Goal: Task Accomplishment & Management: Manage account settings

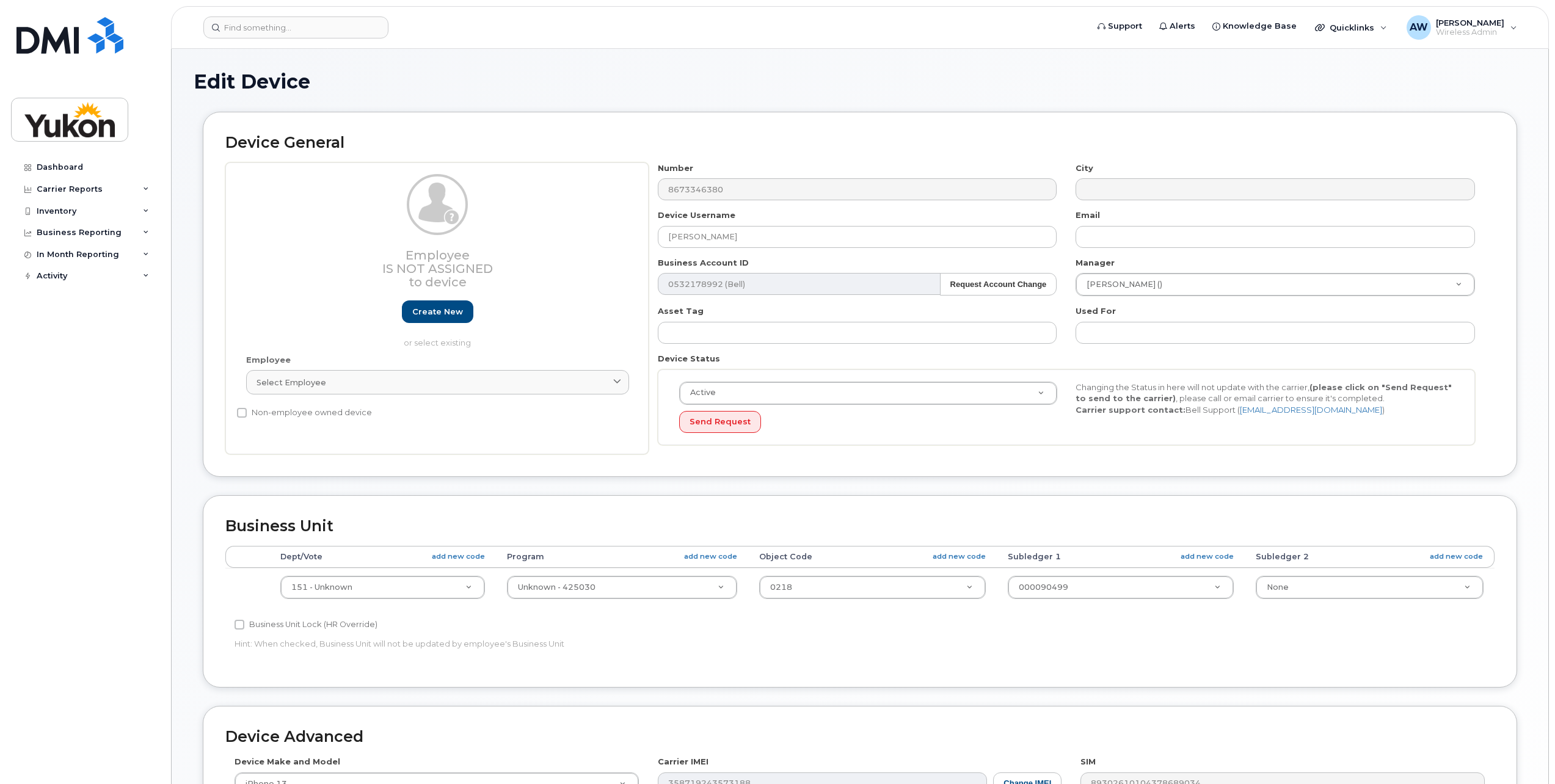
select select "33497702"
select select "33497282"
select select "33507478"
click at [325, 28] on input at bounding box center [295, 27] width 185 height 22
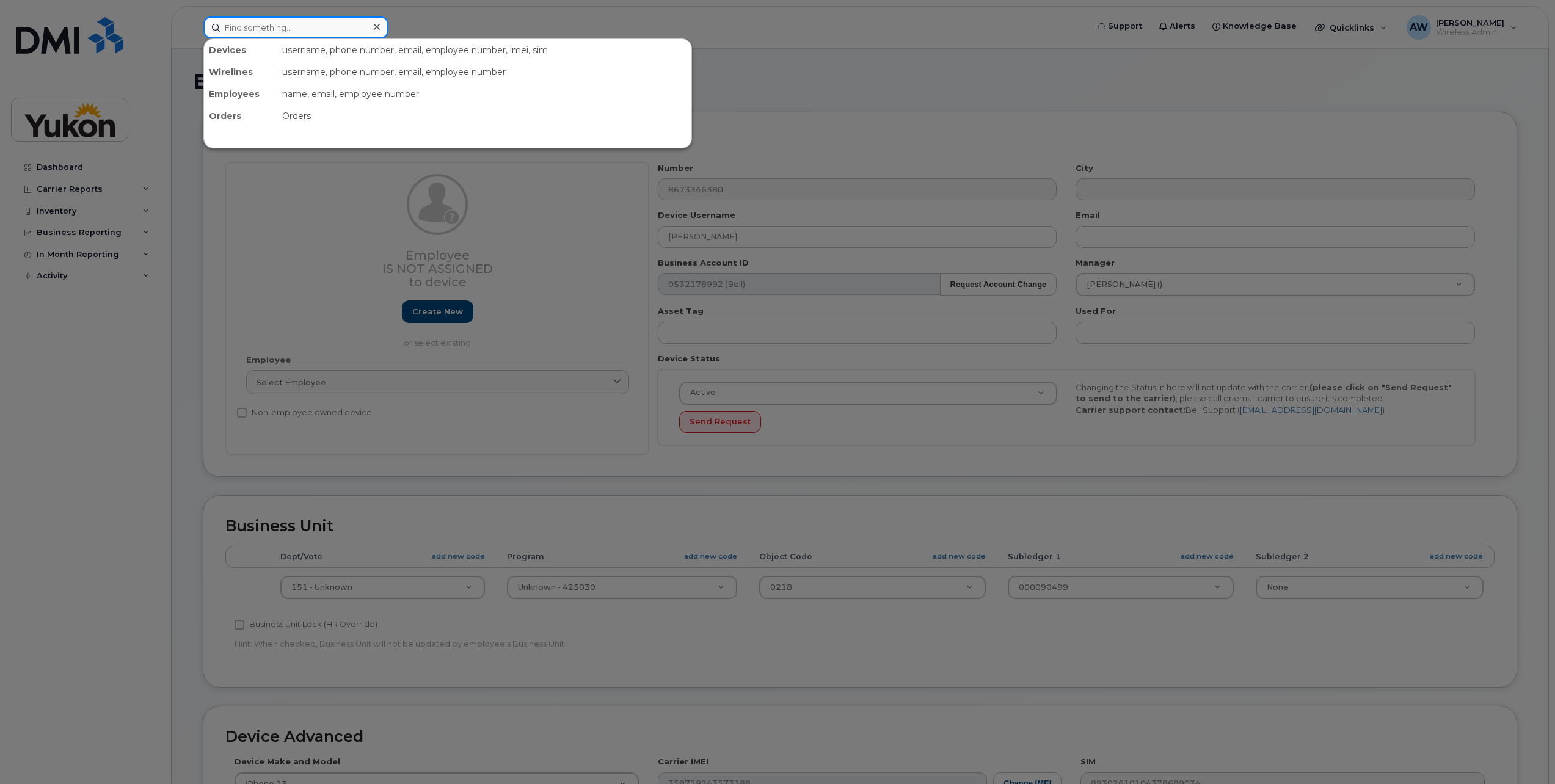
paste input "867-332-7699"
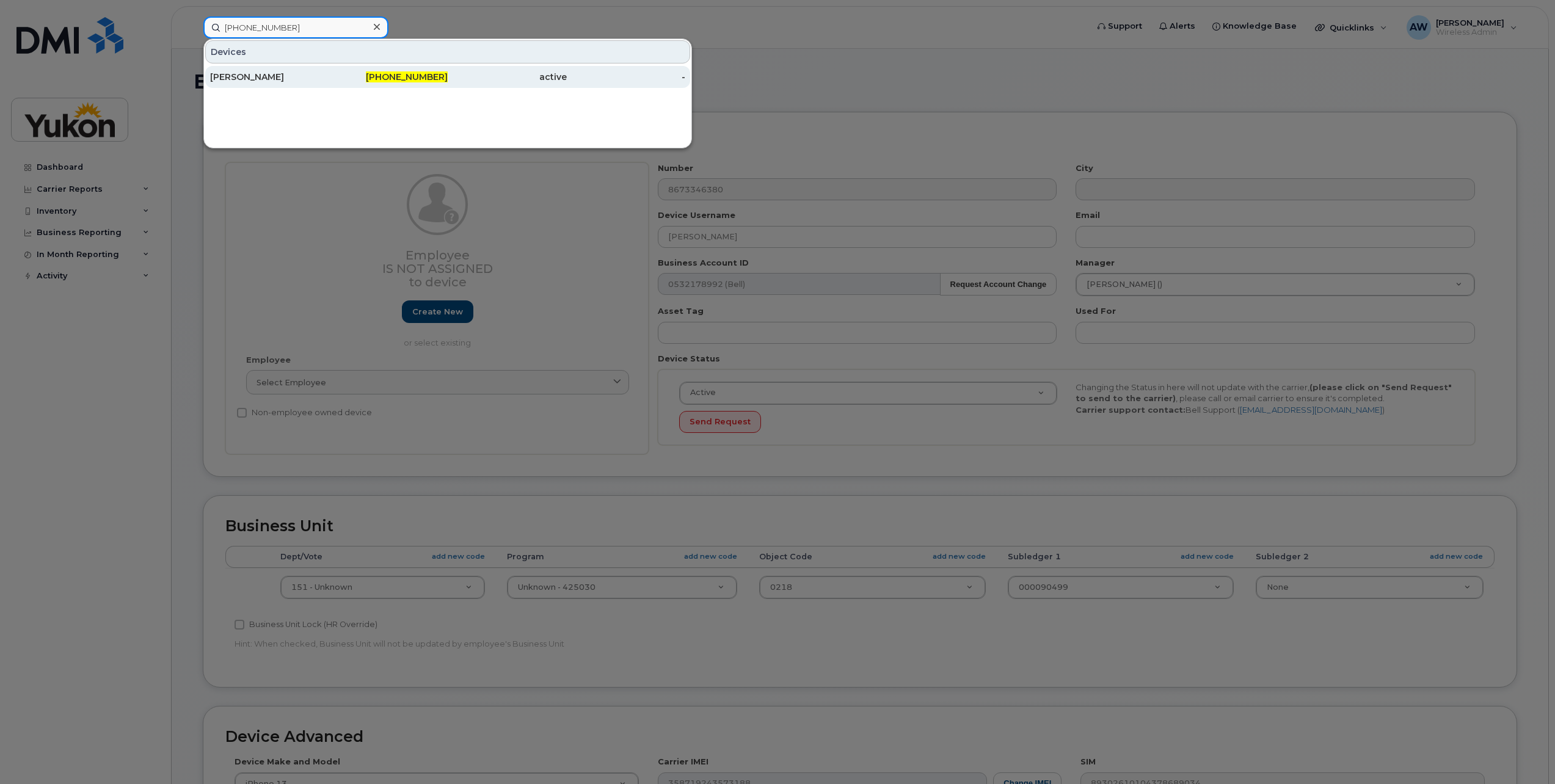
type input "867-332-7699"
click at [311, 69] on div "Haley Steinhoff" at bounding box center [269, 77] width 119 height 22
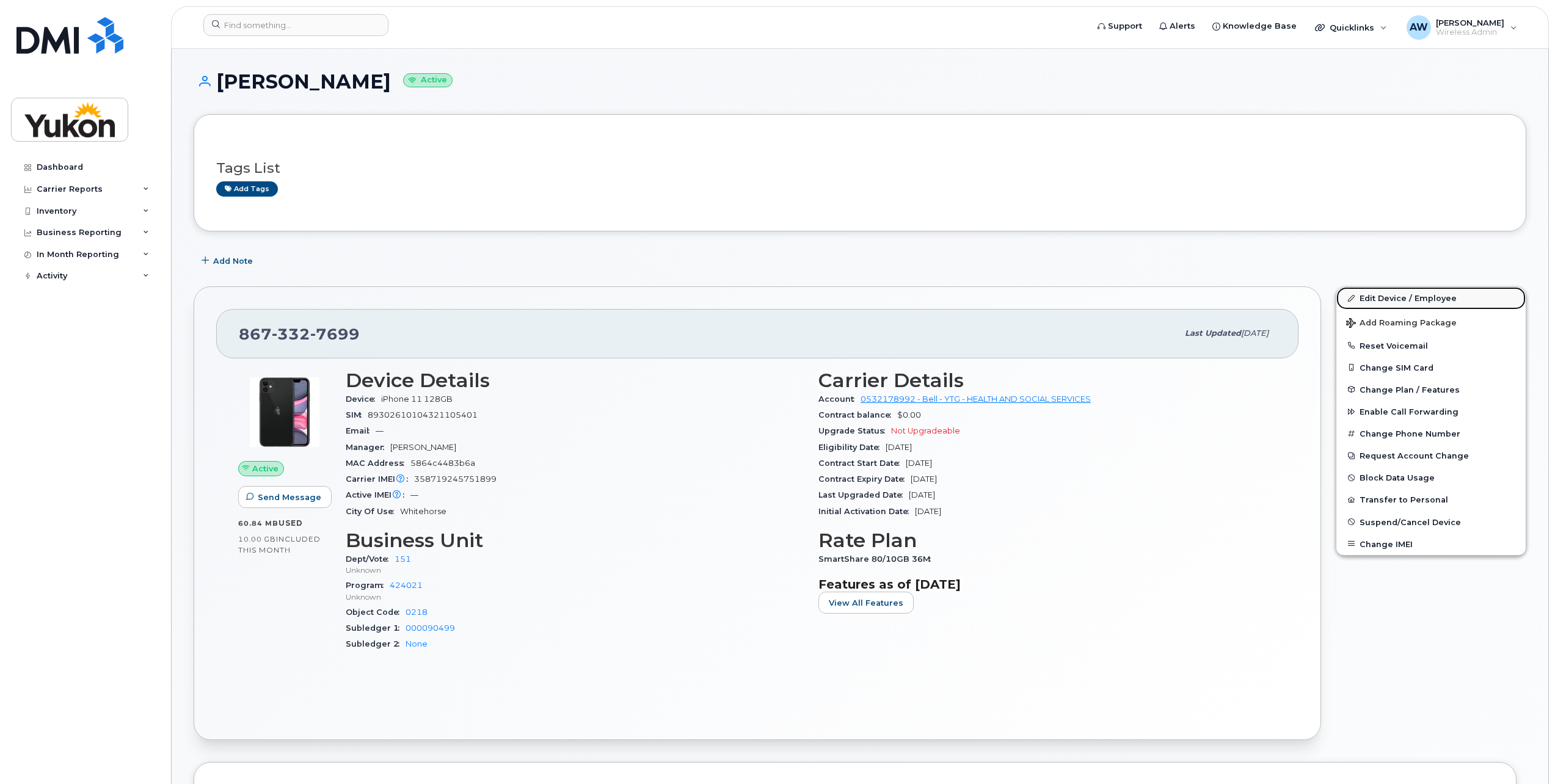
click at [1367, 298] on link "Edit Device / Employee" at bounding box center [1430, 298] width 189 height 22
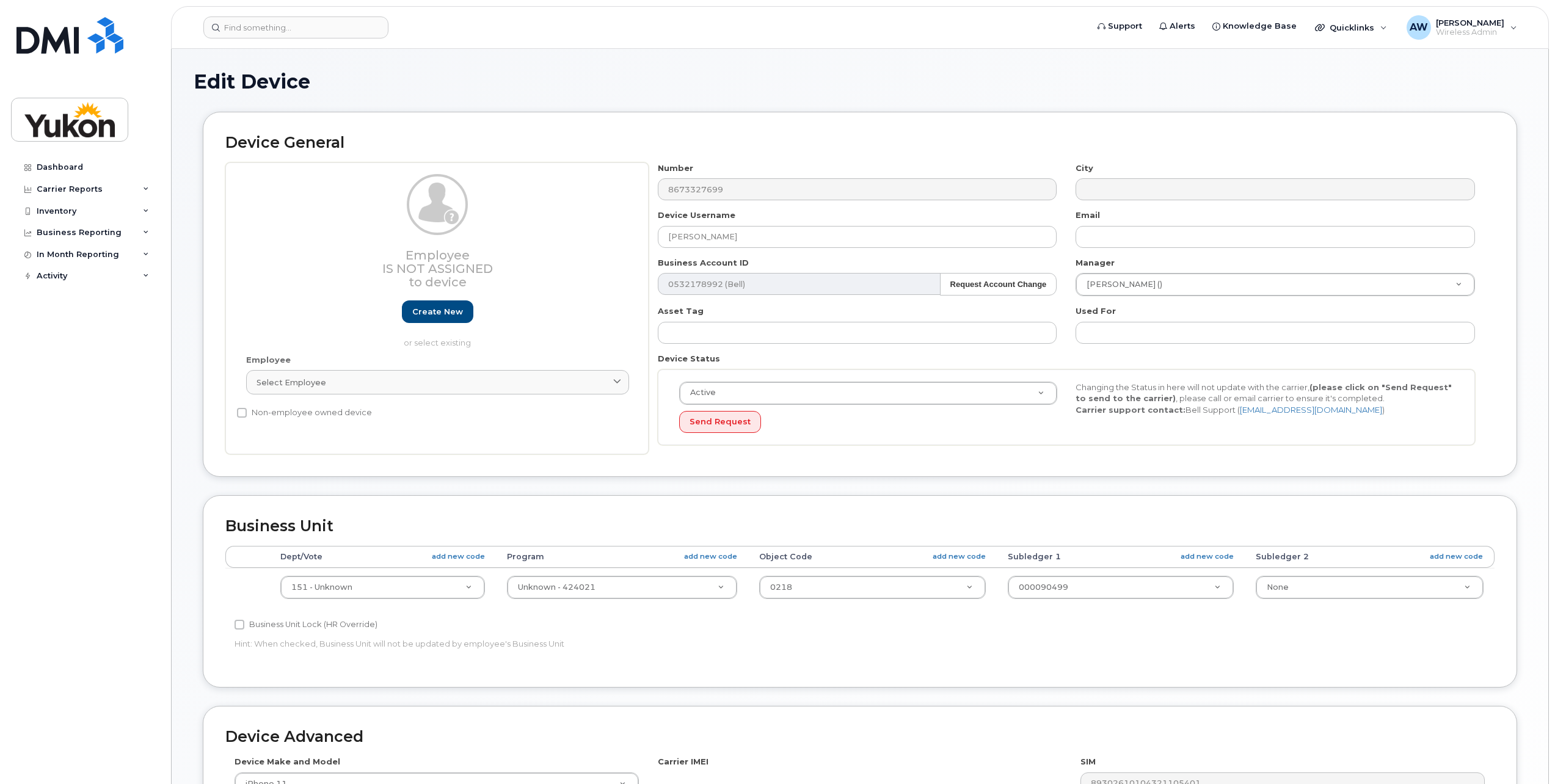
select select "33497702"
select select "33497282"
select select "33507478"
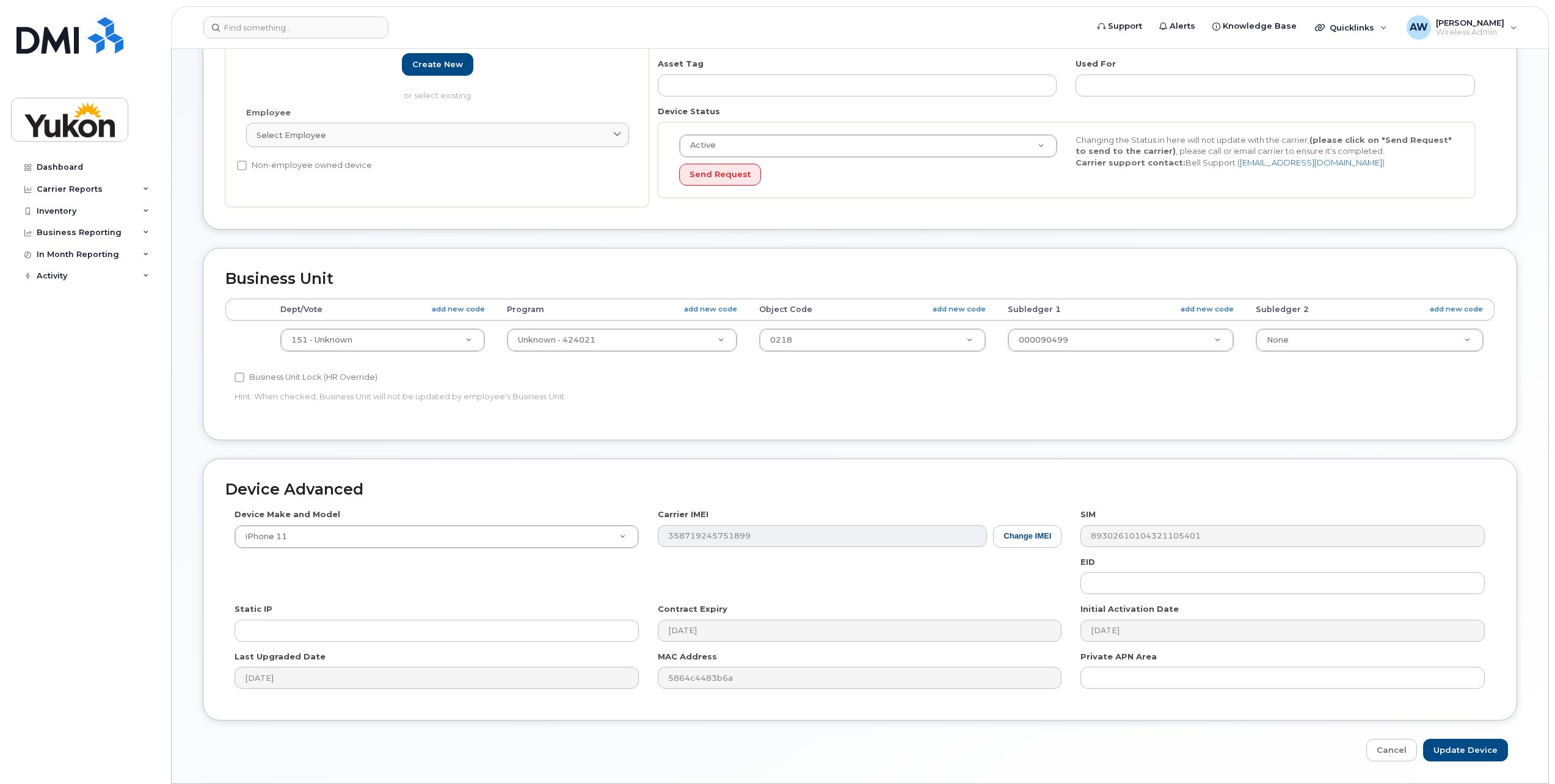
scroll to position [281, 0]
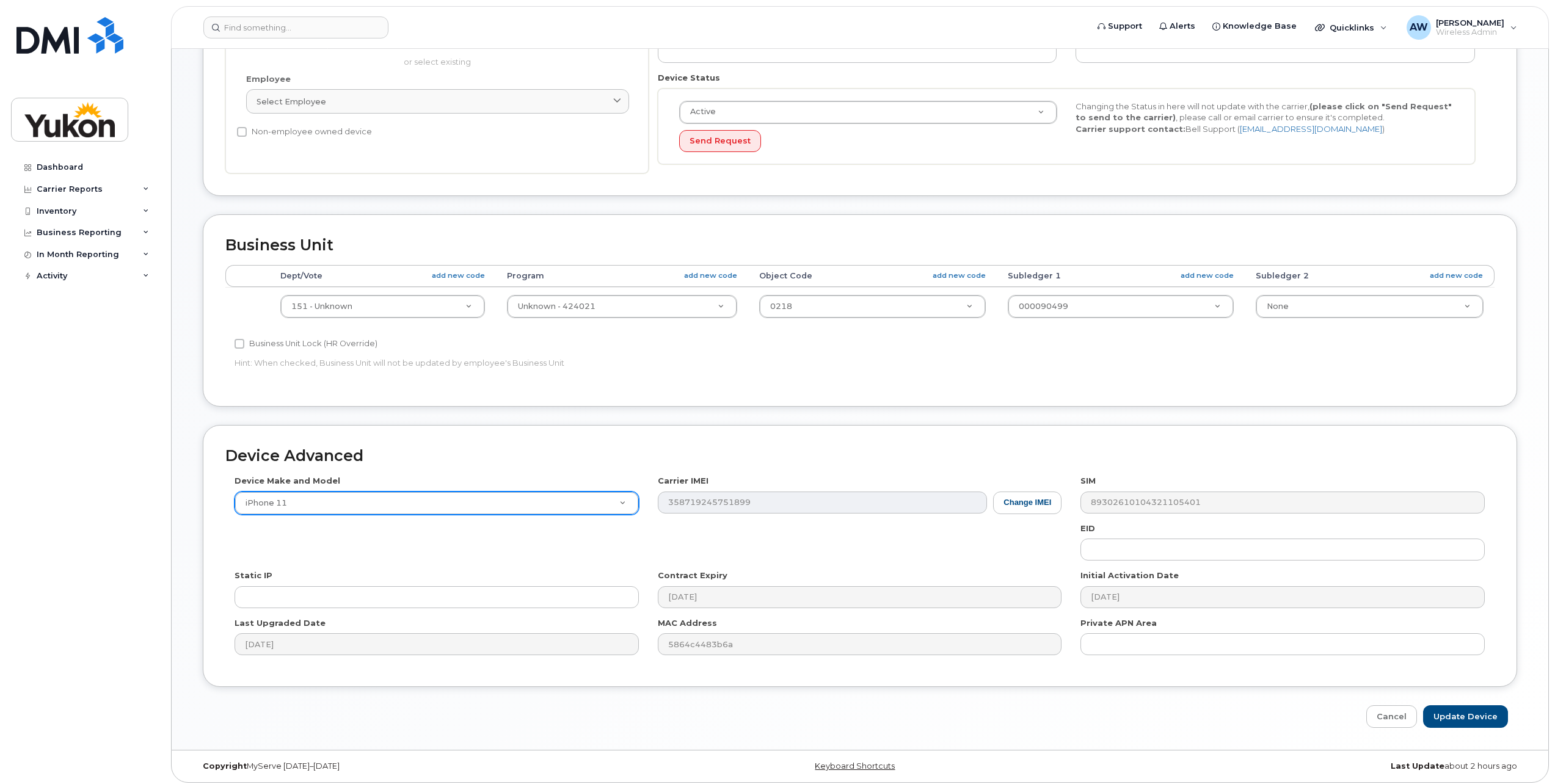
click at [412, 507] on div "Device Make and Model iPhone 11 Android TCL 502 Watch Apple Watch S9 41mm Andro…" at bounding box center [859, 569] width 1269 height 189
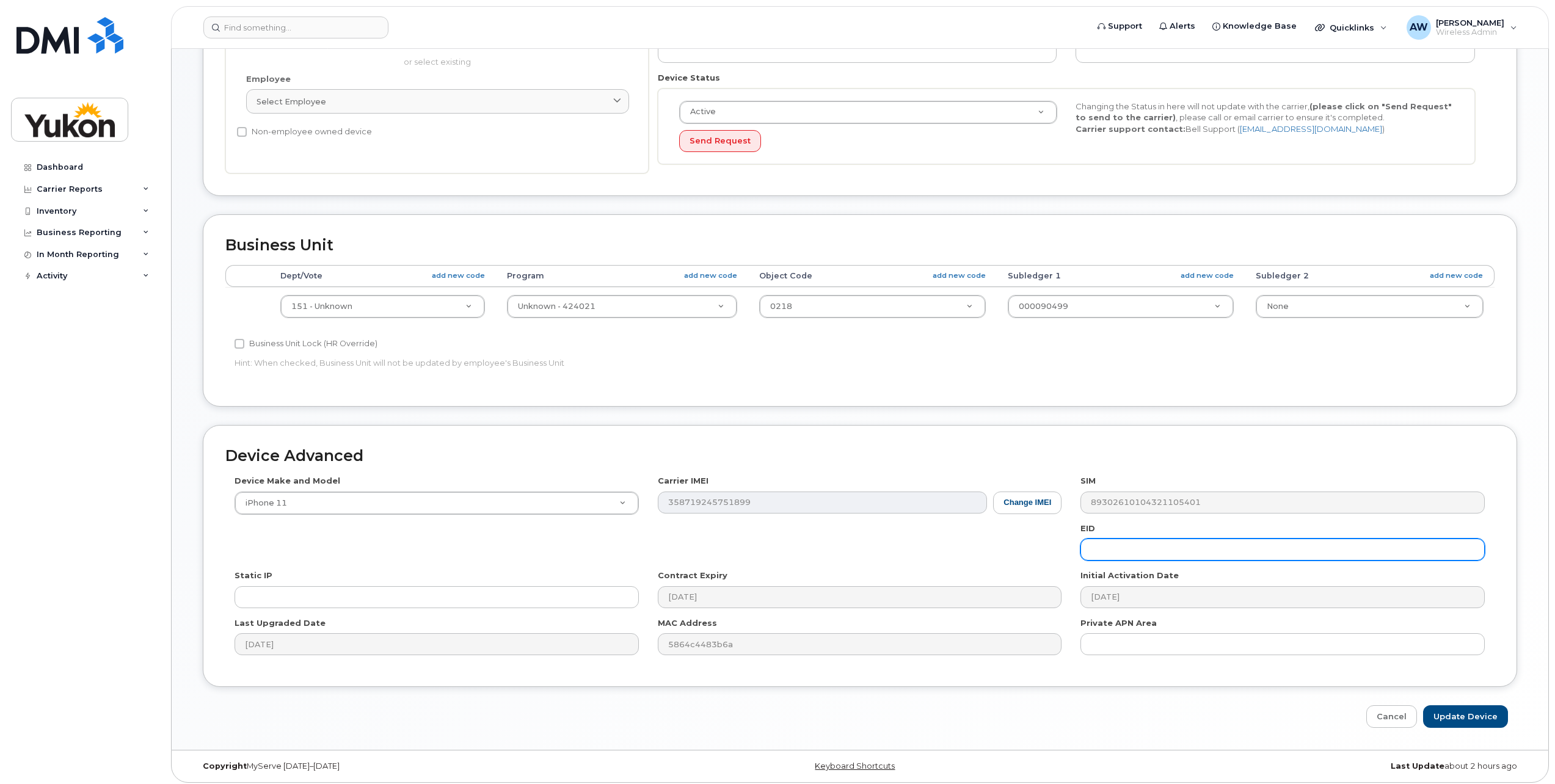
drag, startPoint x: 1396, startPoint y: 549, endPoint x: 1351, endPoint y: 224, distance: 328.1
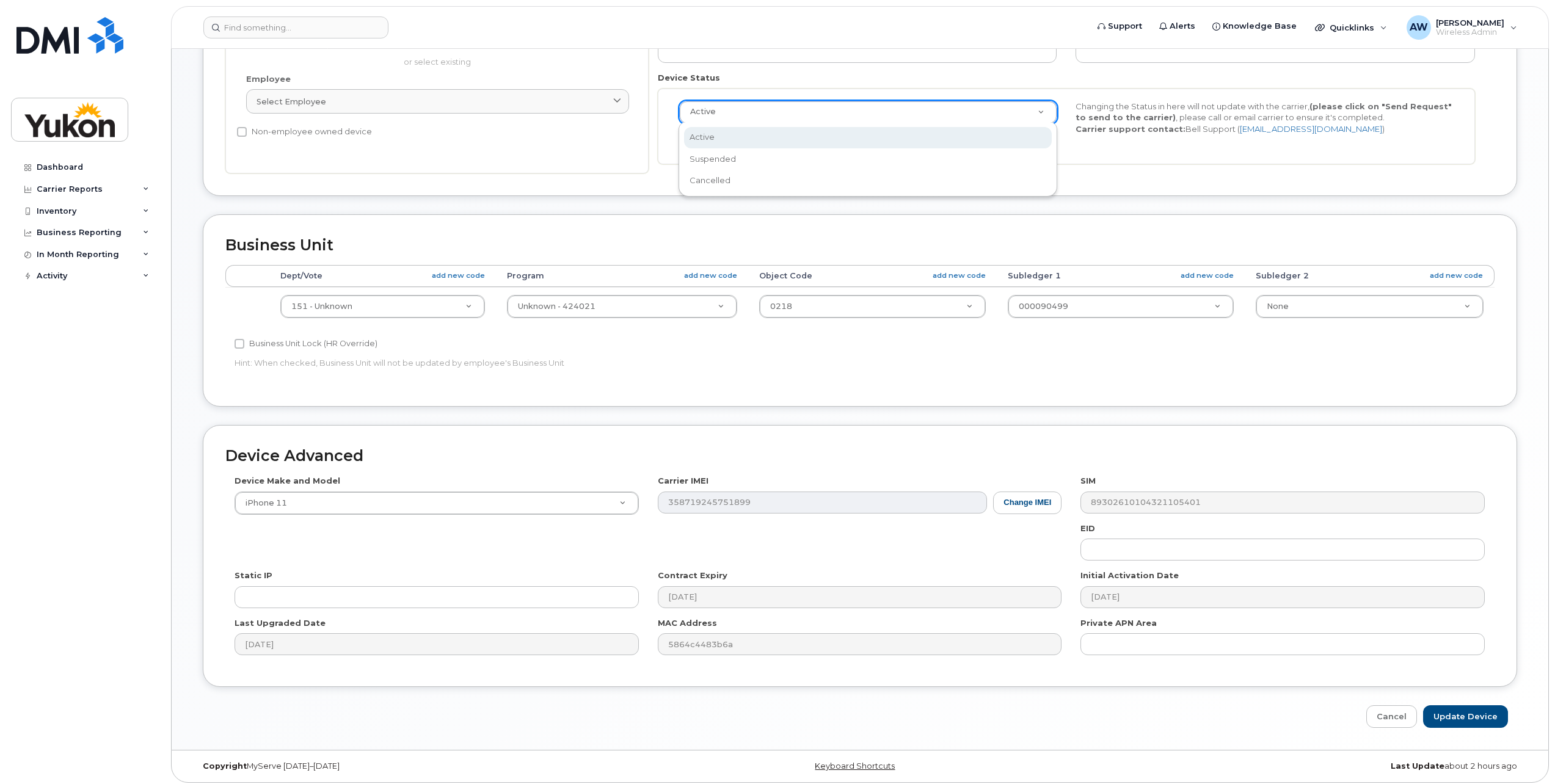
scroll to position [0, 0]
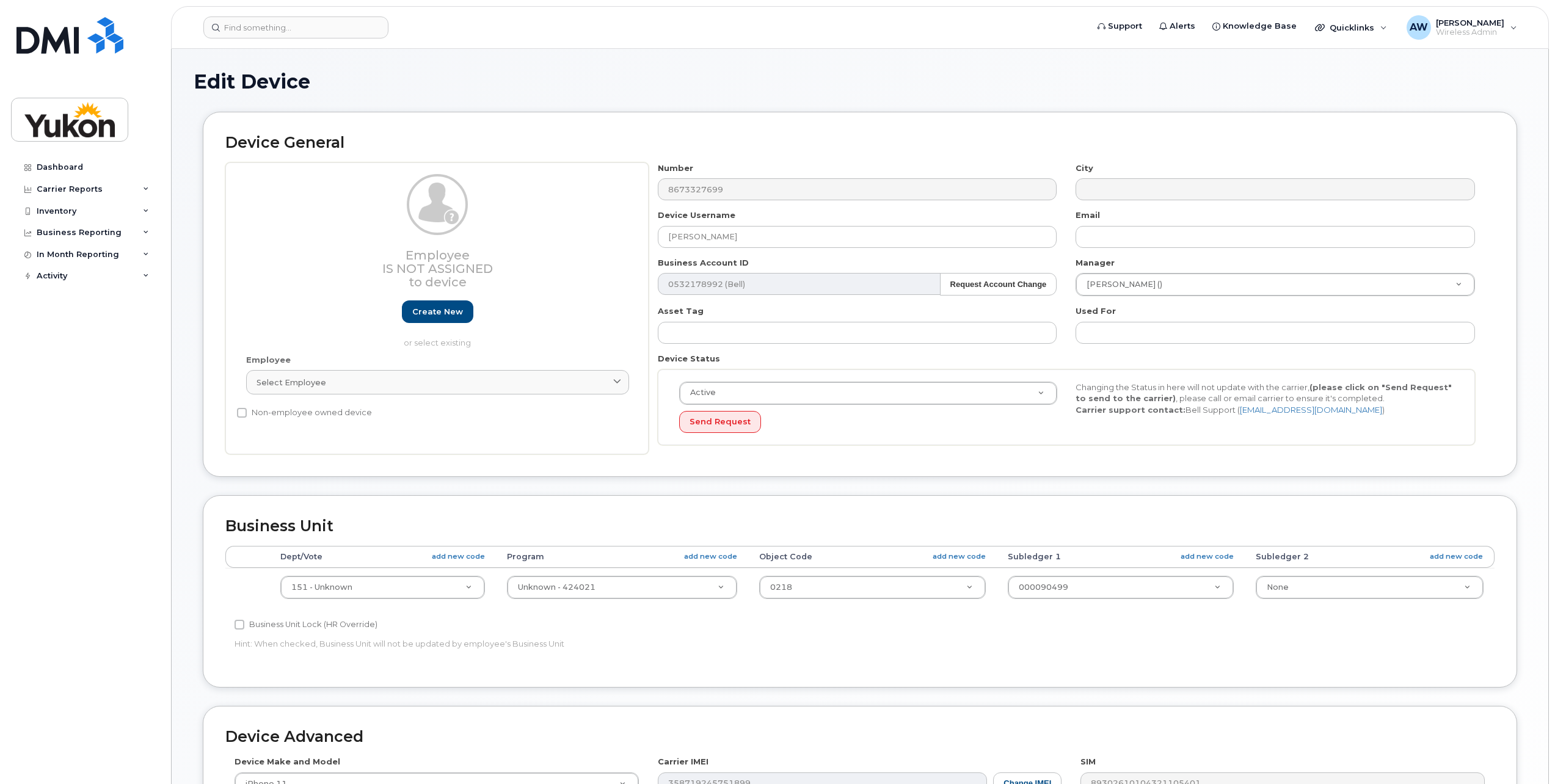
click at [269, 14] on header "Support Alerts Knowledge Base Quicklinks Suspend / Cancel Device Change SIM Car…" at bounding box center [859, 28] width 1378 height 43
click at [272, 29] on input at bounding box center [295, 27] width 185 height 22
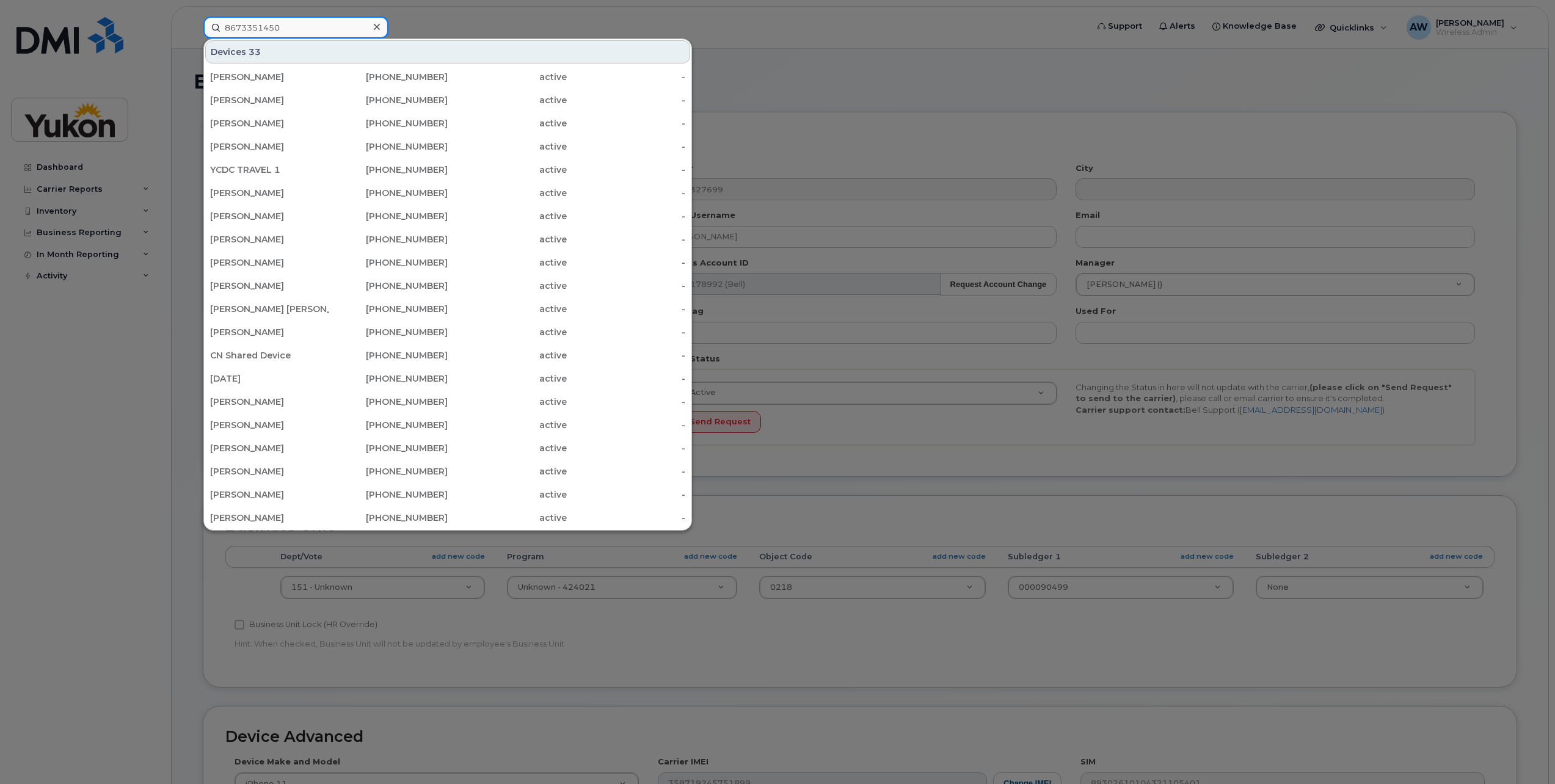
type input "8673351450"
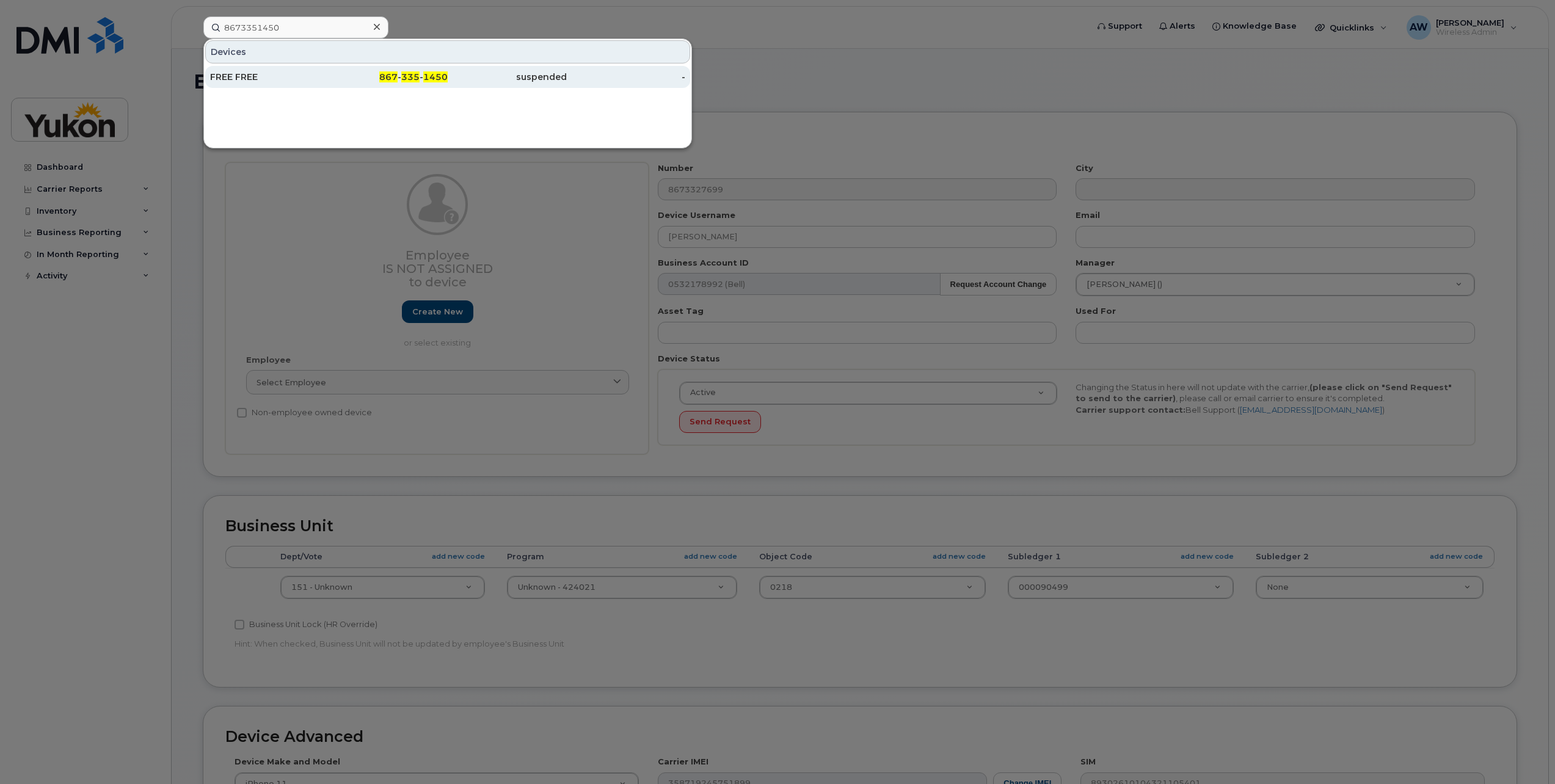
click at [319, 81] on div "FREE FREE" at bounding box center [269, 77] width 119 height 13
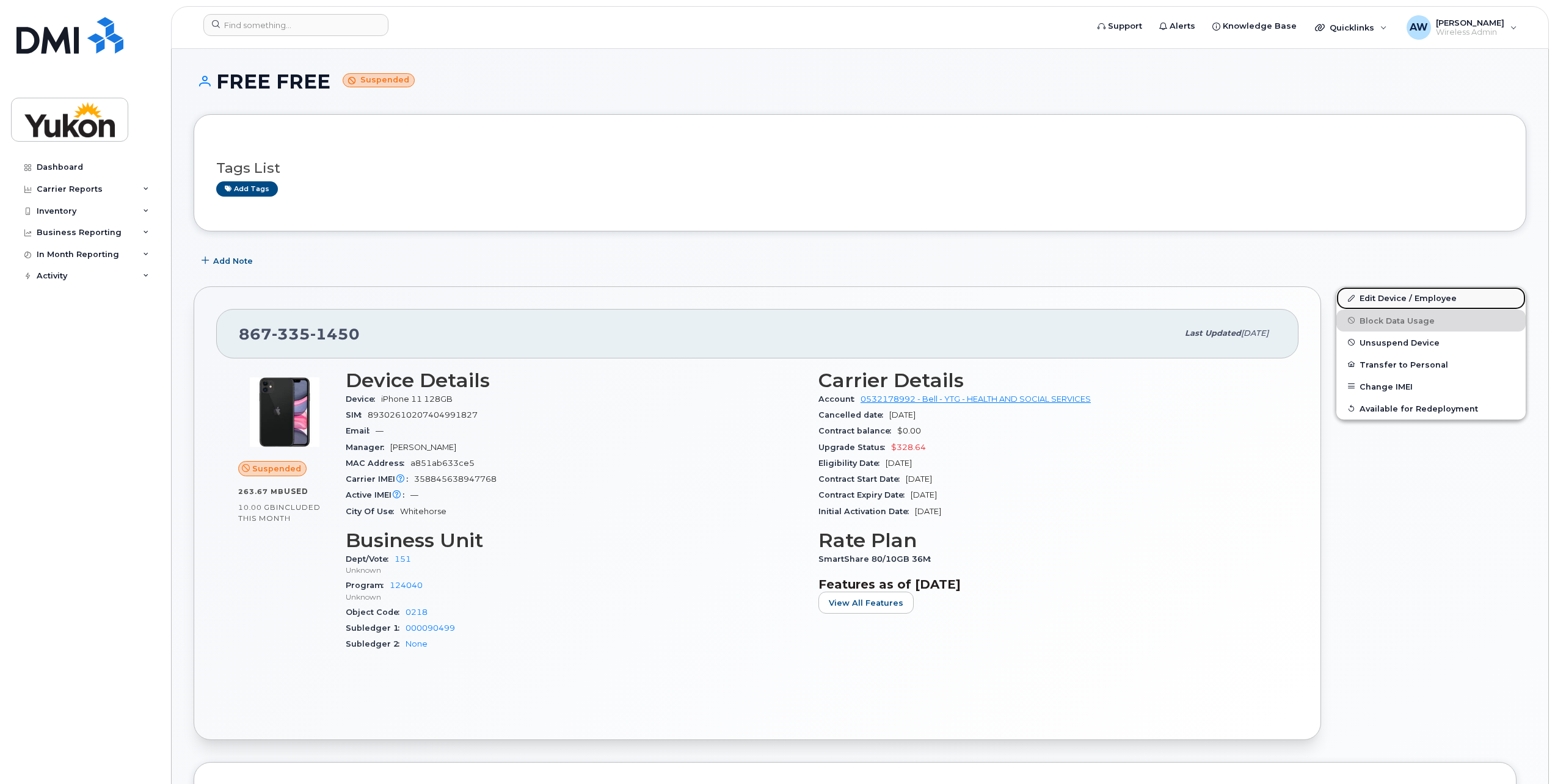
click at [1394, 306] on link "Edit Device / Employee" at bounding box center [1430, 298] width 189 height 22
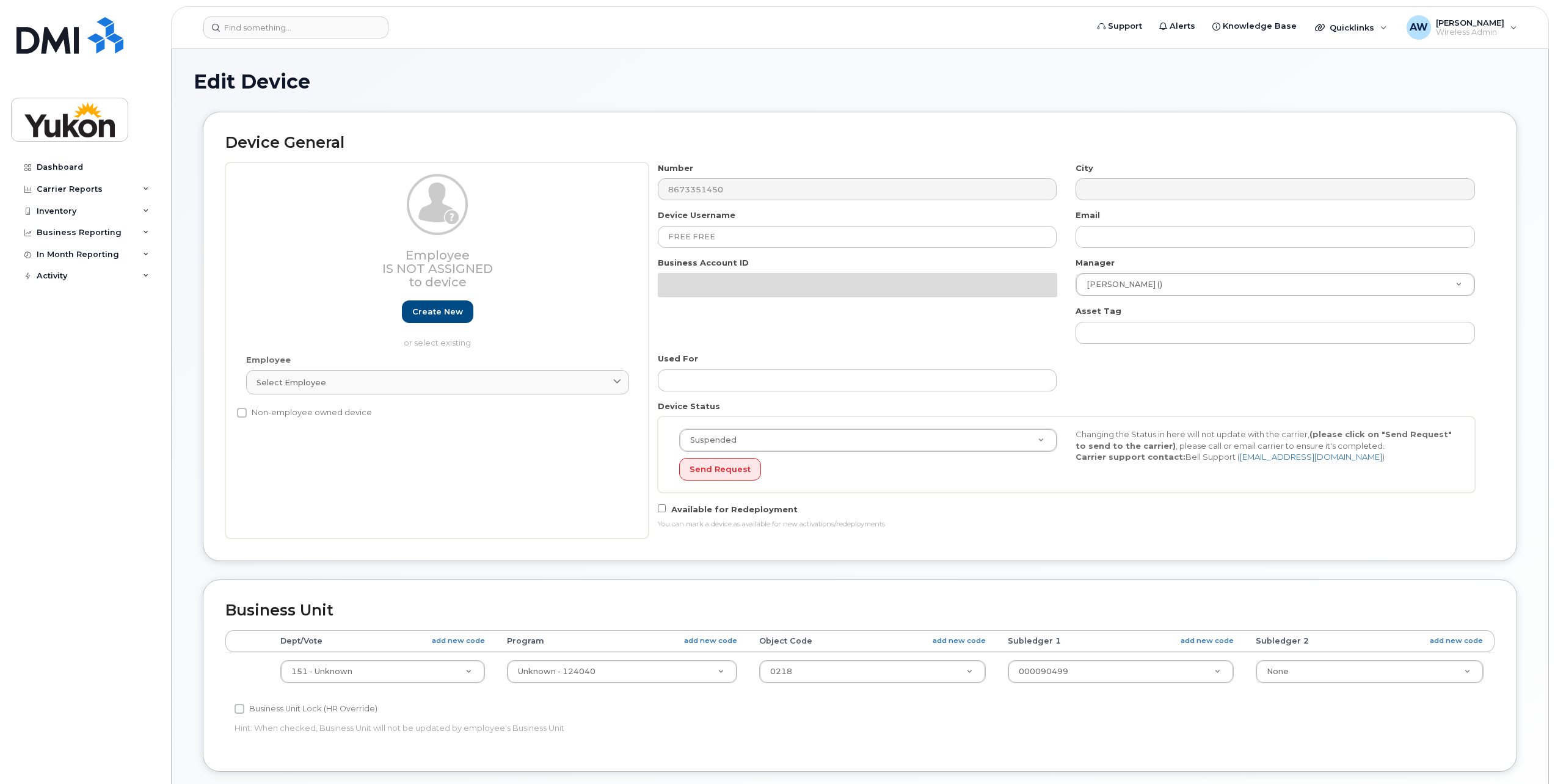
select select "33497702"
select select "33497282"
select select "33507478"
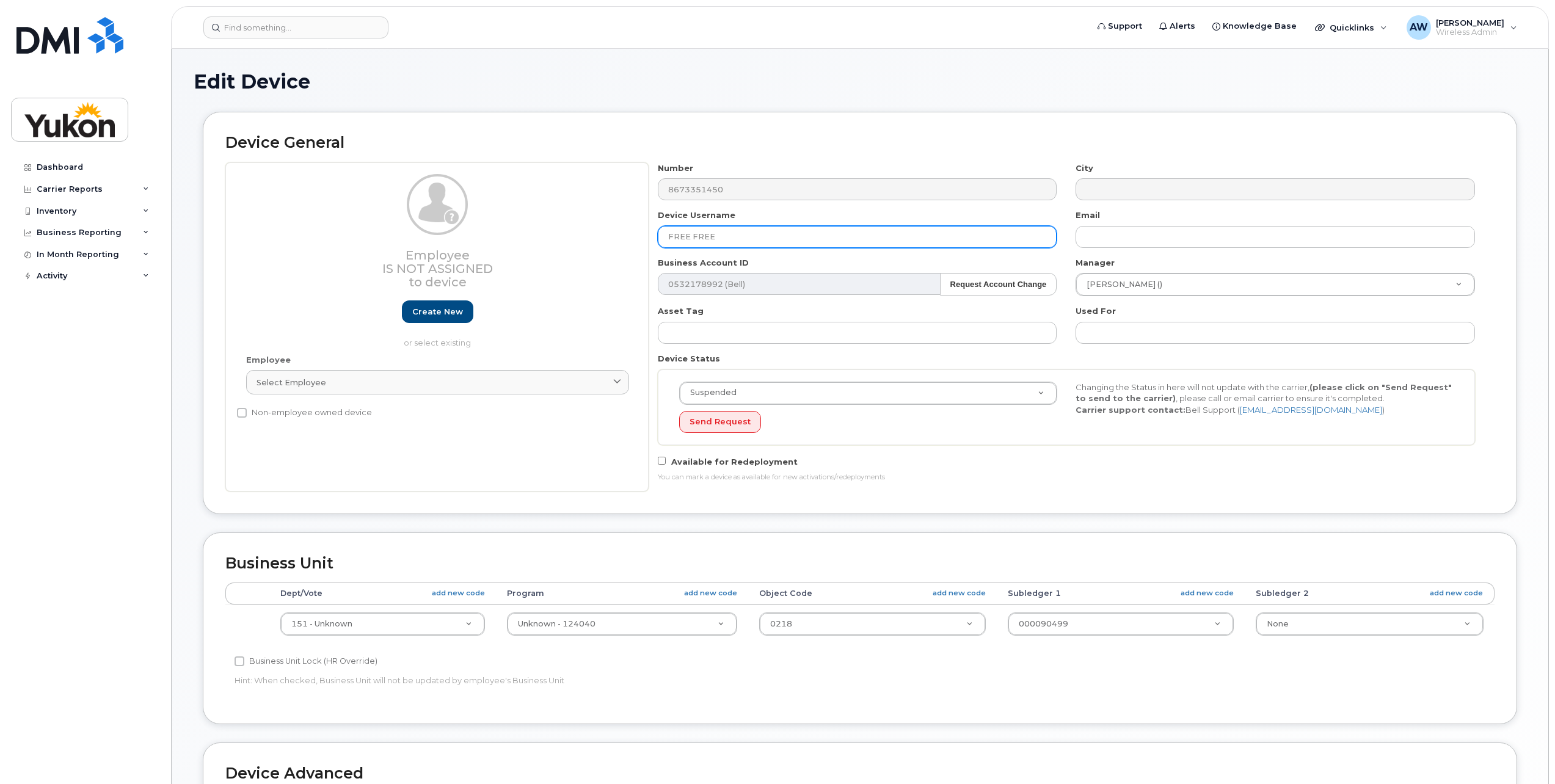
drag, startPoint x: 732, startPoint y: 234, endPoint x: 535, endPoint y: 278, distance: 201.9
click at [552, 276] on div "Employee Is not assigned to device Create new or select existing Employee Selec…" at bounding box center [859, 327] width 1269 height 329
type input "H"
type input "[PERSON_NAME]"
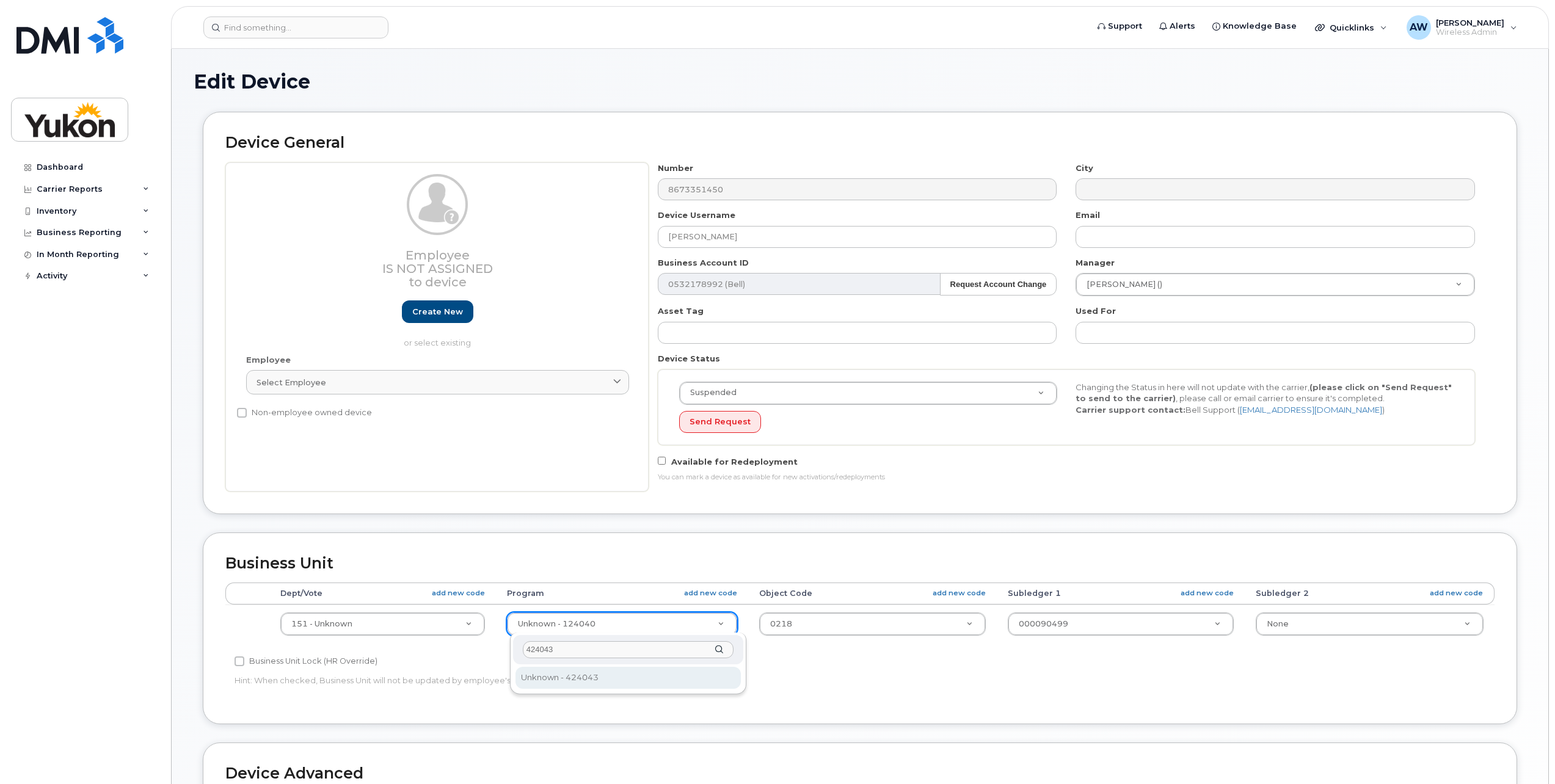
type input "424043"
type input "33692287"
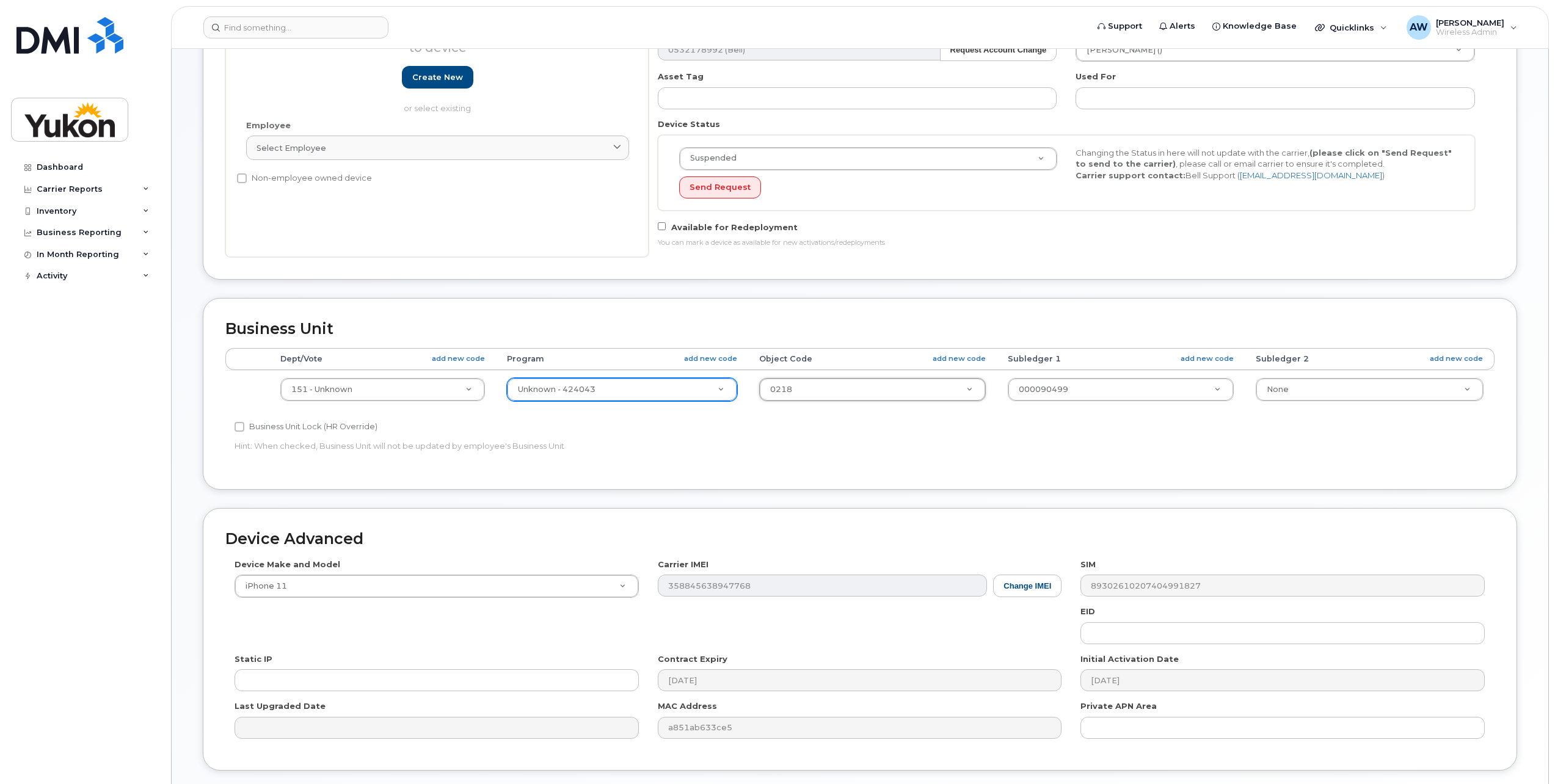
scroll to position [305, 0]
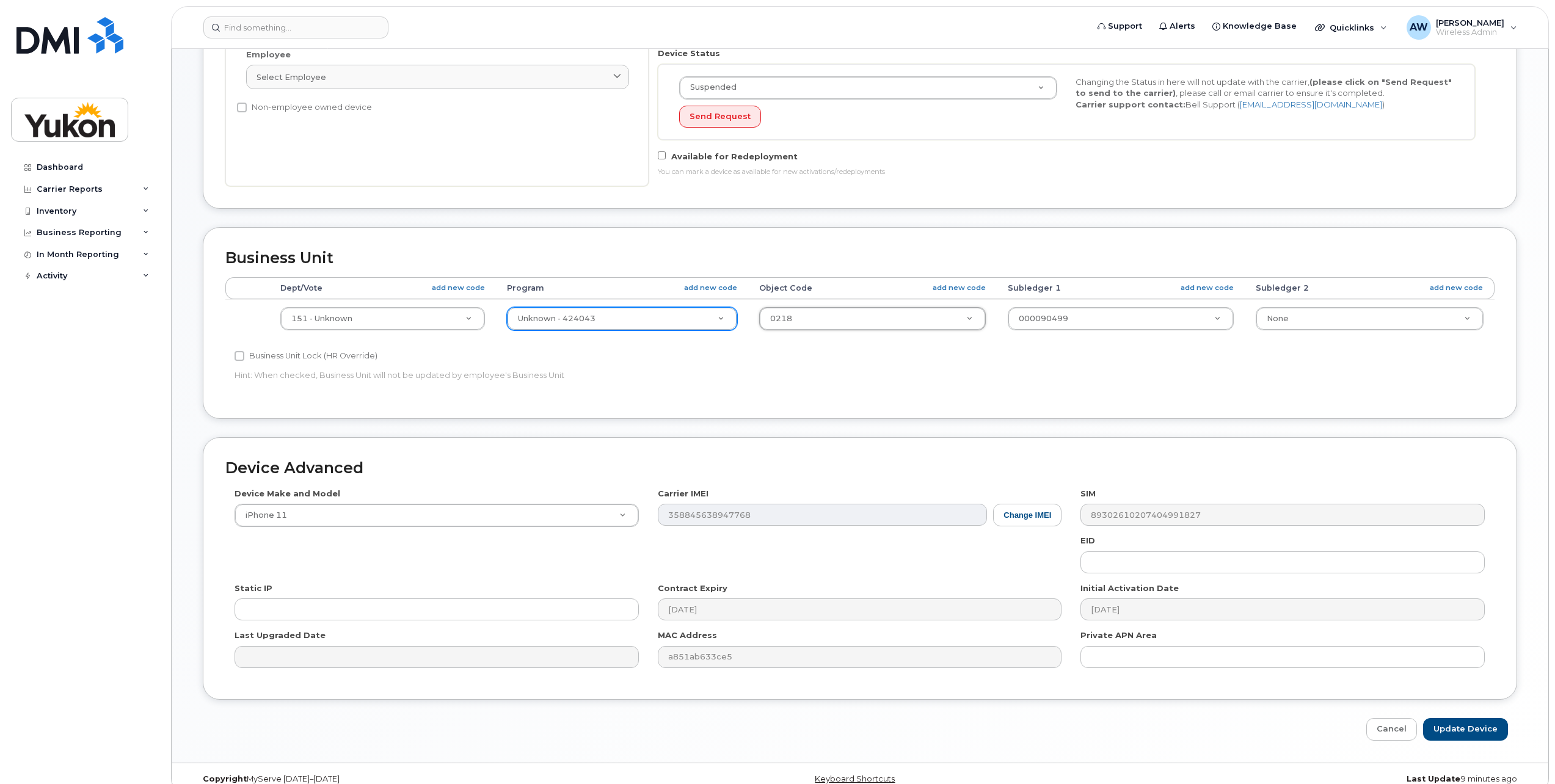
click at [396, 539] on div "Device Make and Model iPhone 11 Android TCL 502 Watch Apple Watch S9 41mm Andro…" at bounding box center [859, 582] width 1269 height 189
click at [1469, 729] on input "Update Device" at bounding box center [1465, 729] width 85 height 22
type input "Saving..."
